Goal: Transaction & Acquisition: Purchase product/service

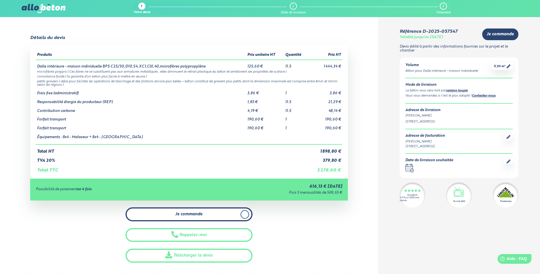
click at [215, 215] on link "Je commande" at bounding box center [189, 214] width 127 height 14
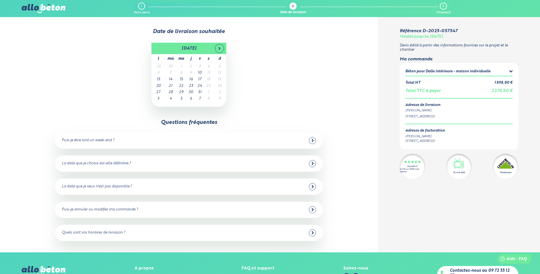
click at [191, 71] on td "9" at bounding box center [190, 73] width 9 height 7
